Goal: Information Seeking & Learning: Learn about a topic

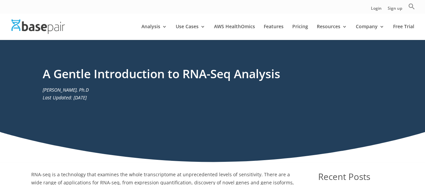
click at [177, 116] on div "A Gentle Introduction to RNA-Seq Analysis [PERSON_NAME], Ph.D Last Updated: [DA…" at bounding box center [212, 101] width 425 height 122
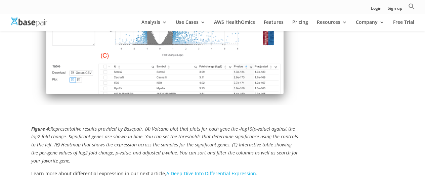
scroll to position [1168, 0]
click at [199, 171] on link "A Deep Dive Into Differential Expression" at bounding box center [211, 174] width 90 height 6
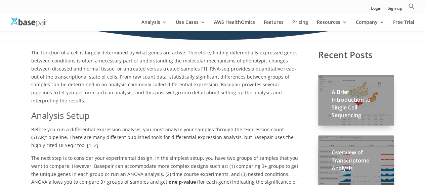
scroll to position [116, 0]
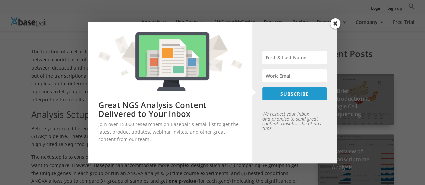
click at [332, 22] on span at bounding box center [335, 23] width 10 height 10
